Goal: Task Accomplishment & Management: Use online tool/utility

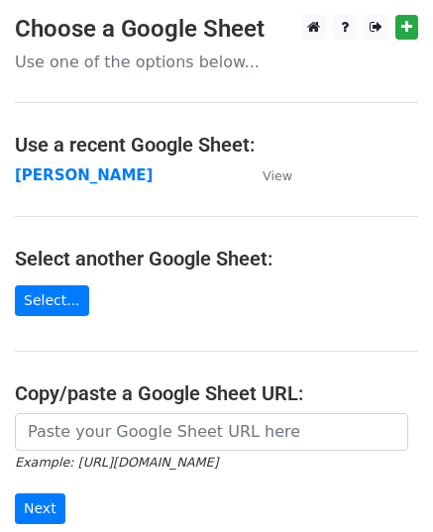
click at [36, 180] on strong "[PERSON_NAME]" at bounding box center [84, 175] width 138 height 18
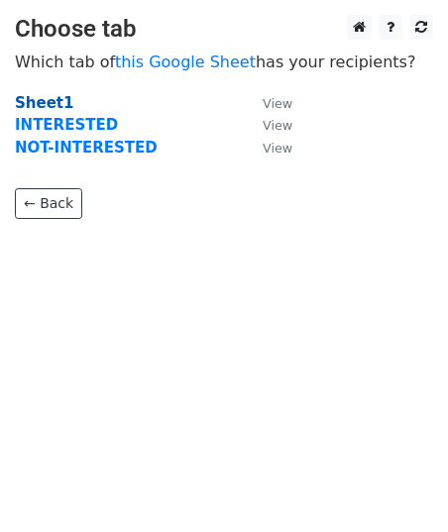
click at [45, 101] on strong "Sheet1" at bounding box center [44, 103] width 58 height 18
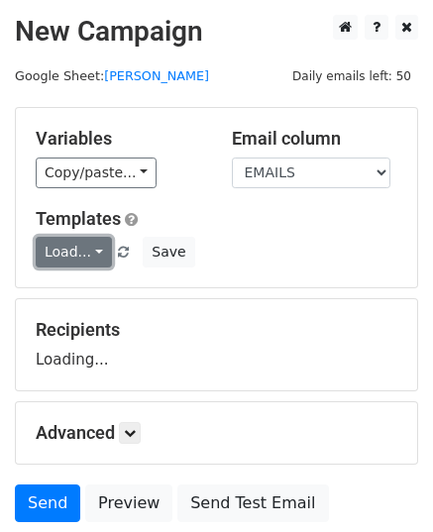
click at [95, 251] on link "Load..." at bounding box center [74, 252] width 76 height 31
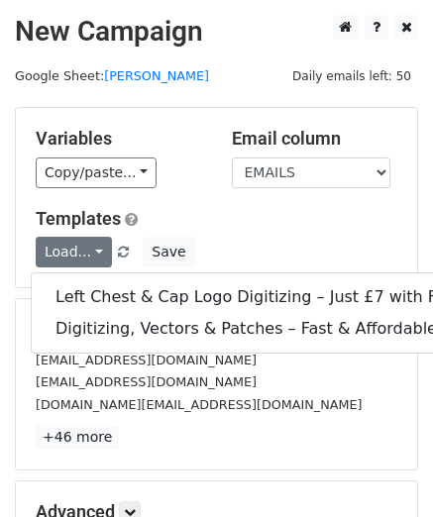
click at [170, 202] on div "Variables Copy/paste... {{EMAILS}} Email column EMAILS Templates Load... Left C…" at bounding box center [216, 197] width 401 height 179
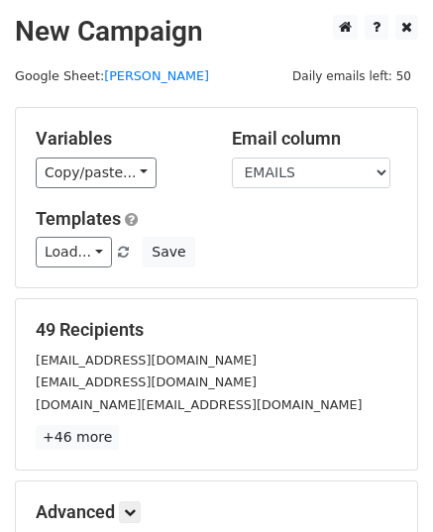
scroll to position [234, 0]
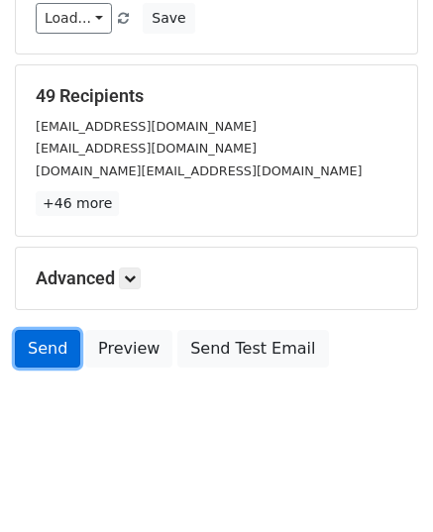
click at [69, 348] on link "Send" at bounding box center [47, 349] width 65 height 38
